Goal: Transaction & Acquisition: Purchase product/service

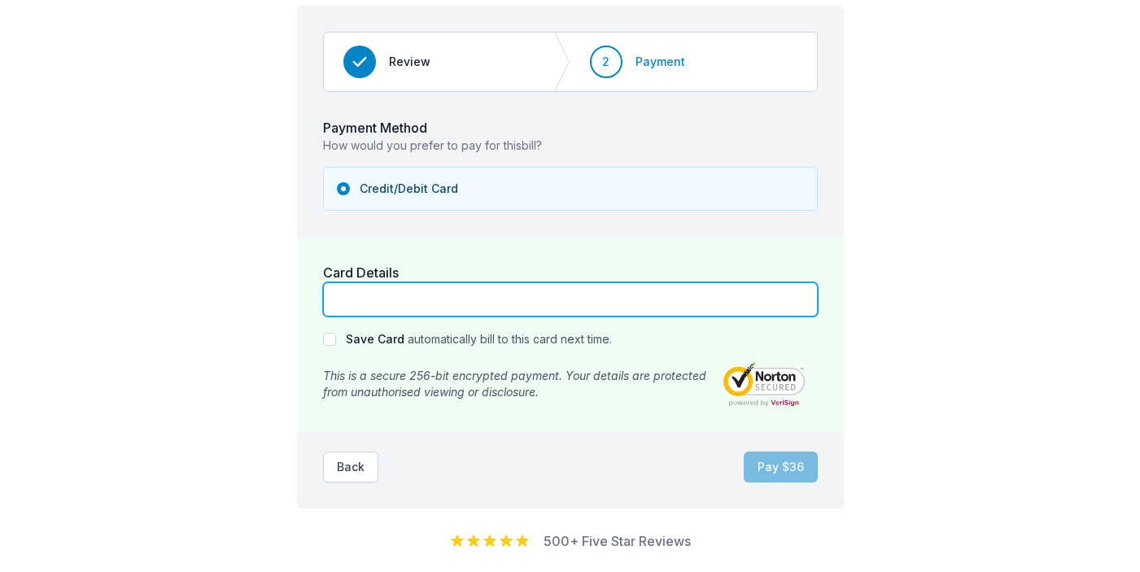
scroll to position [163, 0]
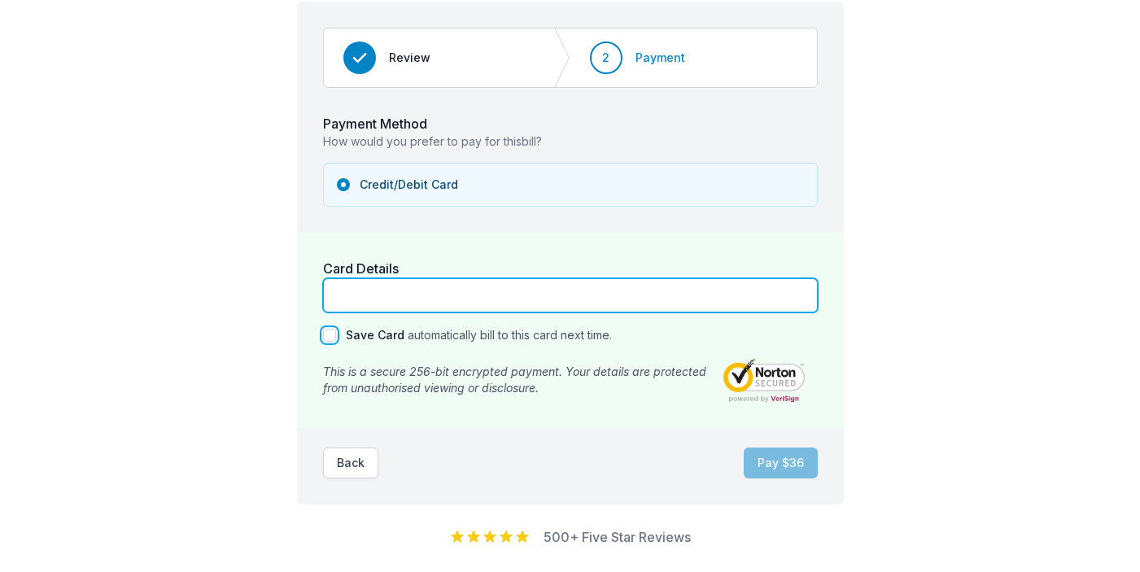
click at [327, 339] on input "Save Card" at bounding box center [329, 335] width 13 height 13
checkbox input "true"
click at [783, 465] on button "Pay $ 36" at bounding box center [781, 463] width 74 height 31
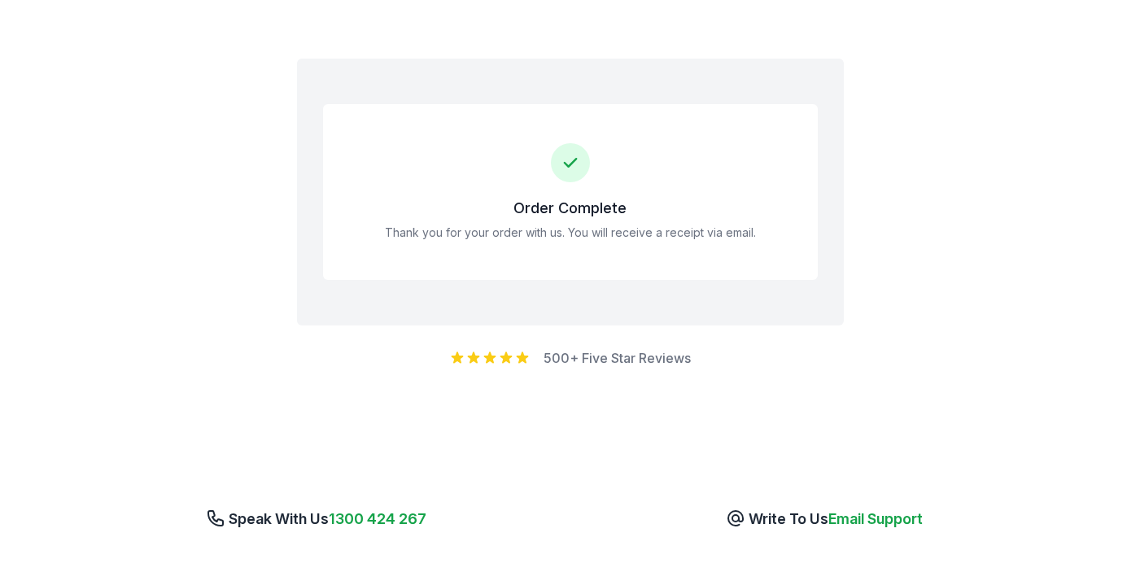
scroll to position [81, 0]
